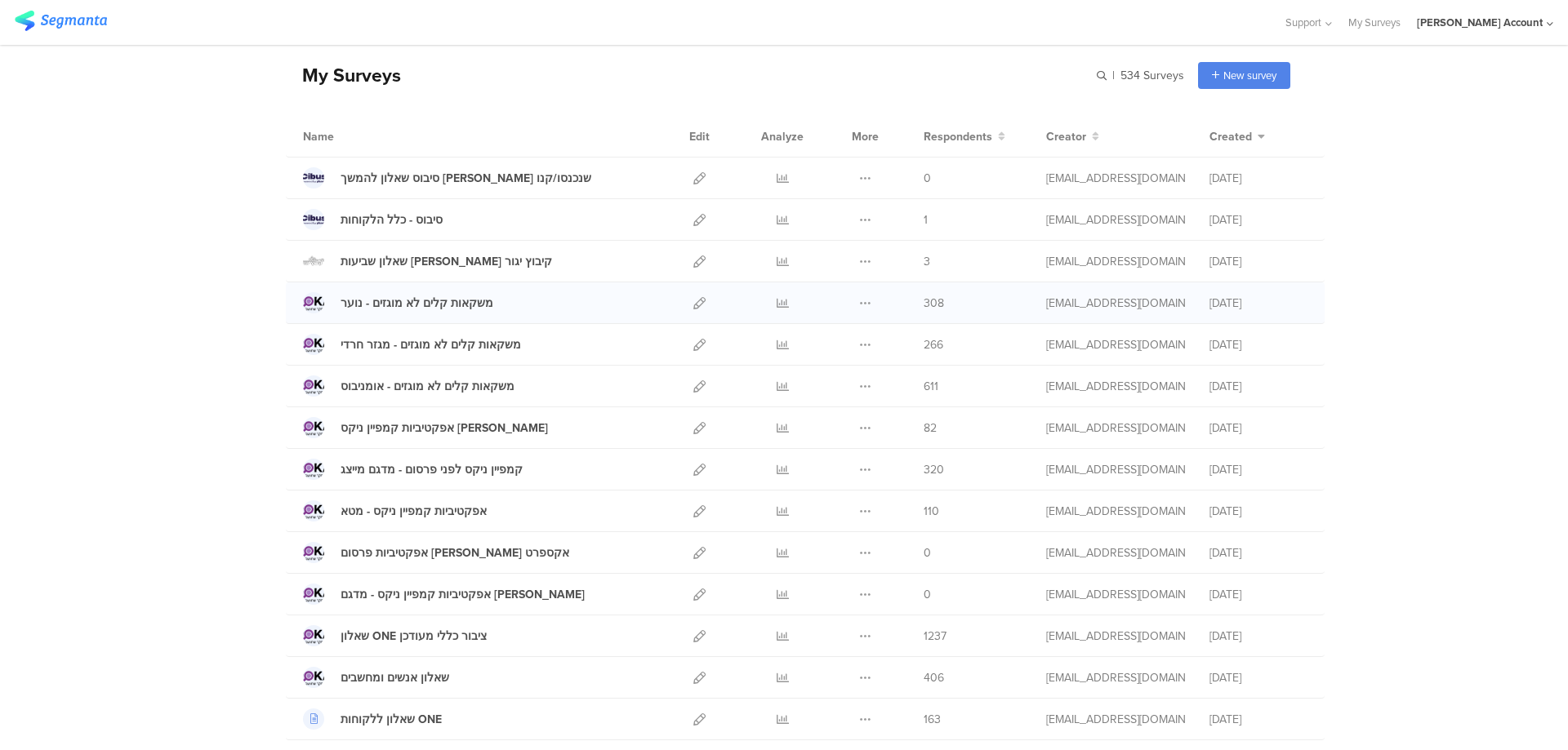
scroll to position [109, 0]
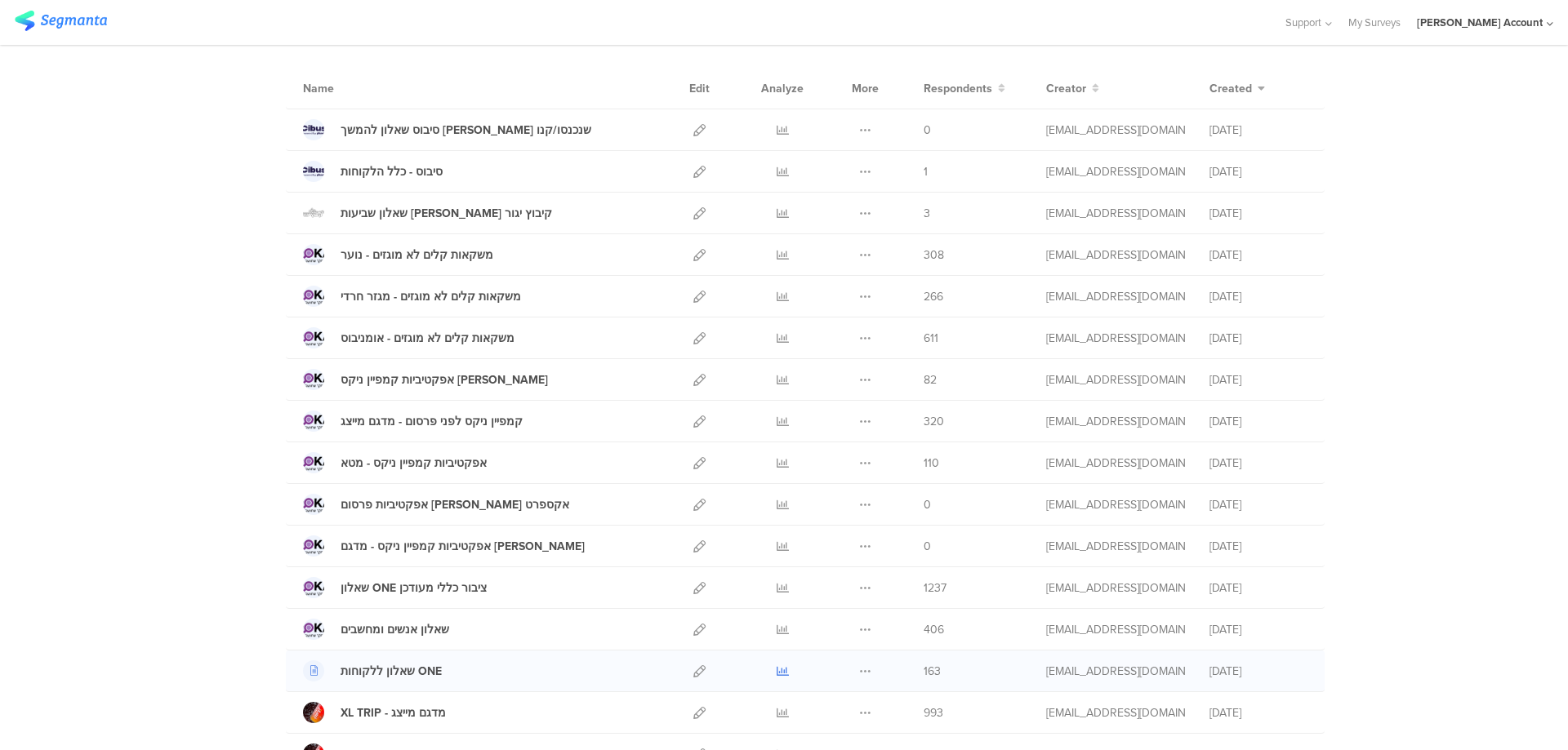
click at [778, 666] on icon at bounding box center [783, 672] width 12 height 12
